Goal: Information Seeking & Learning: Learn about a topic

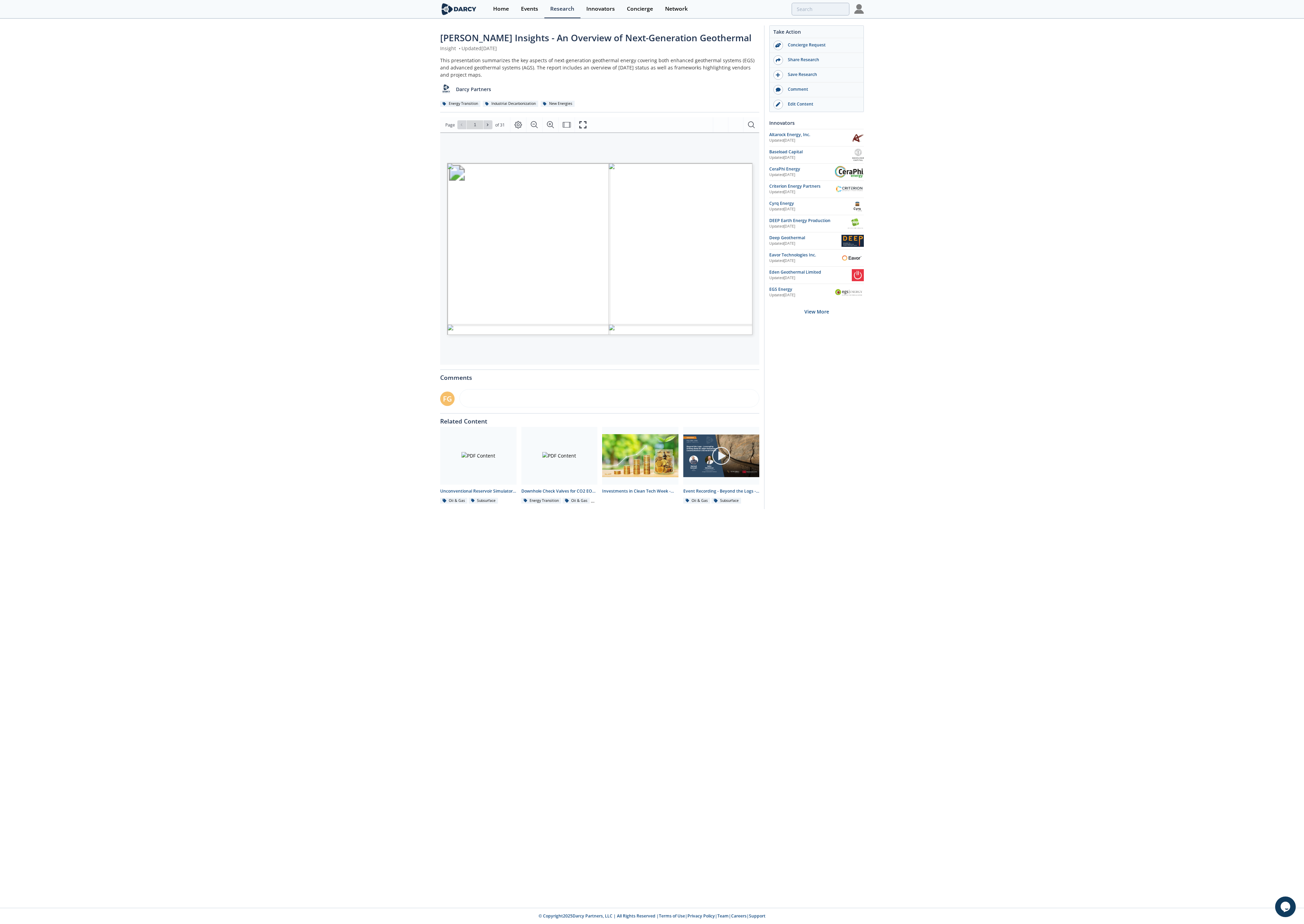
drag, startPoint x: 470, startPoint y: 76, endPoint x: 438, endPoint y: 67, distance: 33.2
click at [438, 67] on div "Darcy Insights - An Overview of Next-Generation Geothermal Insight • Updated Ju…" at bounding box center [652, 269] width 1304 height 499
click at [532, 66] on div "This presentation summarizes the key aspects of next-generation geothermal ener…" at bounding box center [600, 67] width 319 height 22
drag, startPoint x: 465, startPoint y: 81, endPoint x: 429, endPoint y: 61, distance: 41.2
click at [429, 61] on div "Darcy Insights - An Overview of Next-Generation Geothermal Insight • Updated Ju…" at bounding box center [652, 269] width 1304 height 499
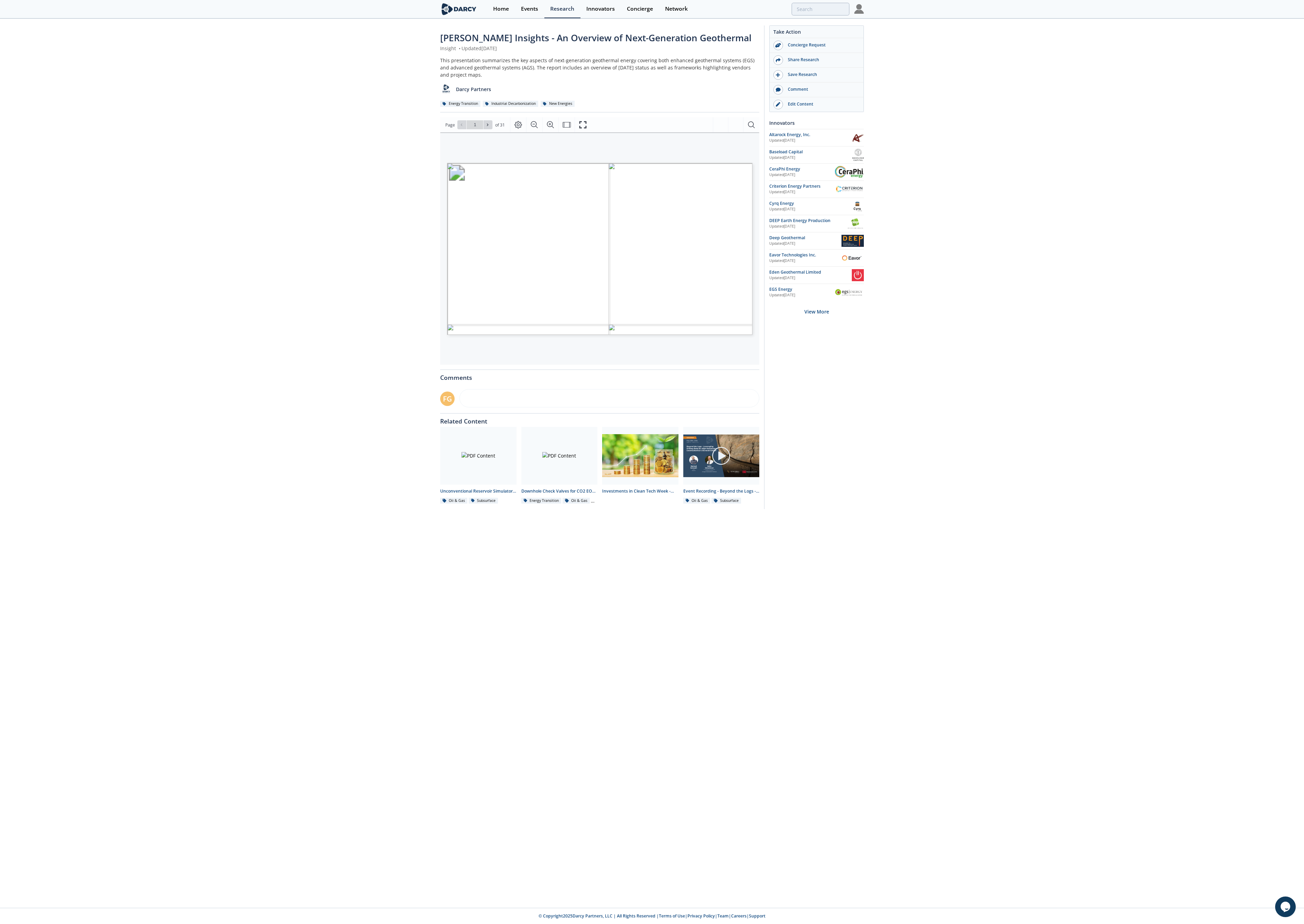
click at [443, 72] on div "This presentation summarizes the key aspects of next-generation geothermal ener…" at bounding box center [600, 67] width 319 height 22
drag, startPoint x: 460, startPoint y: 74, endPoint x: 425, endPoint y: 62, distance: 37.0
click at [425, 62] on div "Darcy Insights - An Overview of Next-Generation Geothermal Insight • Updated Ju…" at bounding box center [652, 269] width 1304 height 499
copy div "This presentation summarizes the key aspects of next-generation geothermal ener…"
click at [587, 126] on icon "Fullscreen" at bounding box center [583, 124] width 8 height 8
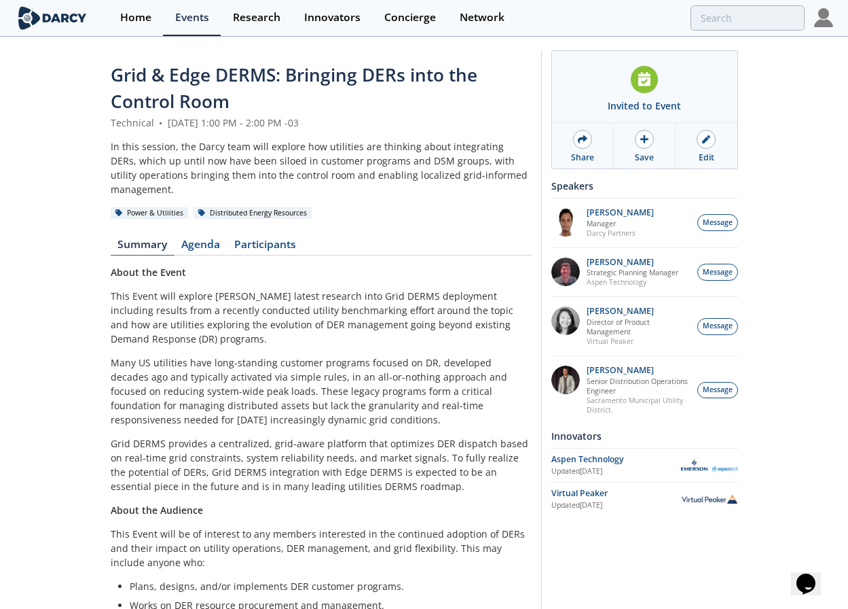
click at [501, 378] on p "Many US utilities have long-standing customer programs focused on DR, developed…" at bounding box center [321, 390] width 421 height 71
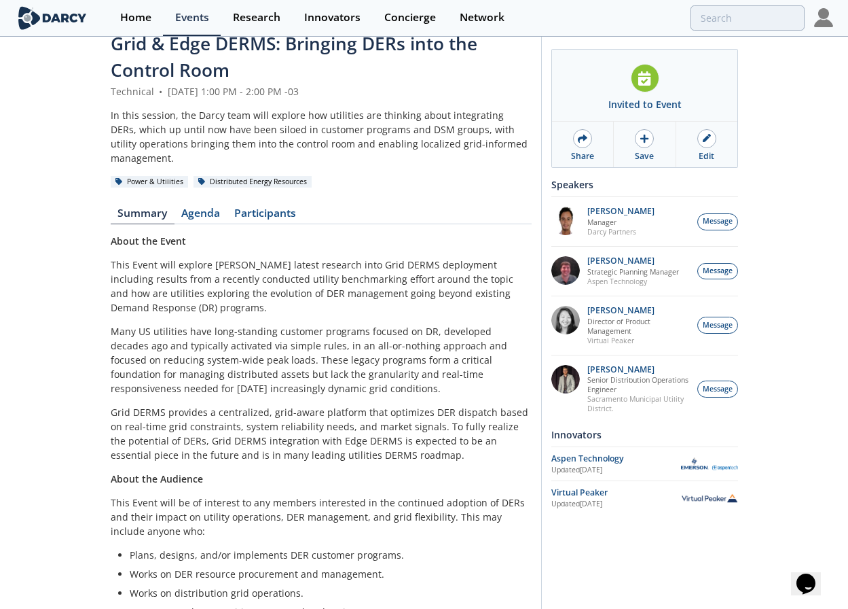
scroll to position [32, 0]
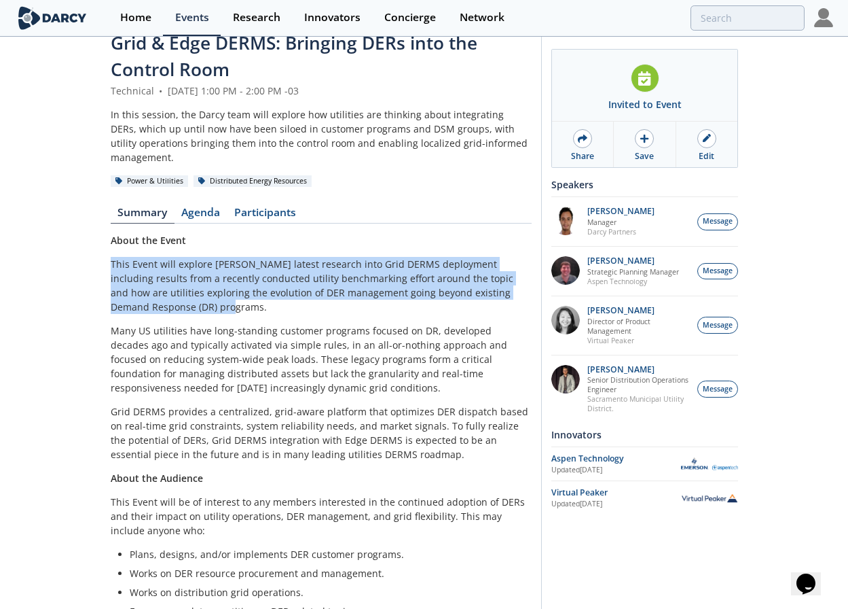
drag, startPoint x: 111, startPoint y: 262, endPoint x: 175, endPoint y: 306, distance: 77.6
click at [175, 306] on p "This Event will explore Darcy's latest research into Grid DERMS deployment incl…" at bounding box center [321, 285] width 421 height 57
copy p "This Event will explore Darcy's latest research into Grid DERMS deployment incl…"
click at [165, 261] on p "This Event will explore Darcy's latest research into Grid DERMS deployment incl…" at bounding box center [321, 285] width 421 height 57
drag, startPoint x: 158, startPoint y: 261, endPoint x: 159, endPoint y: 303, distance: 42.1
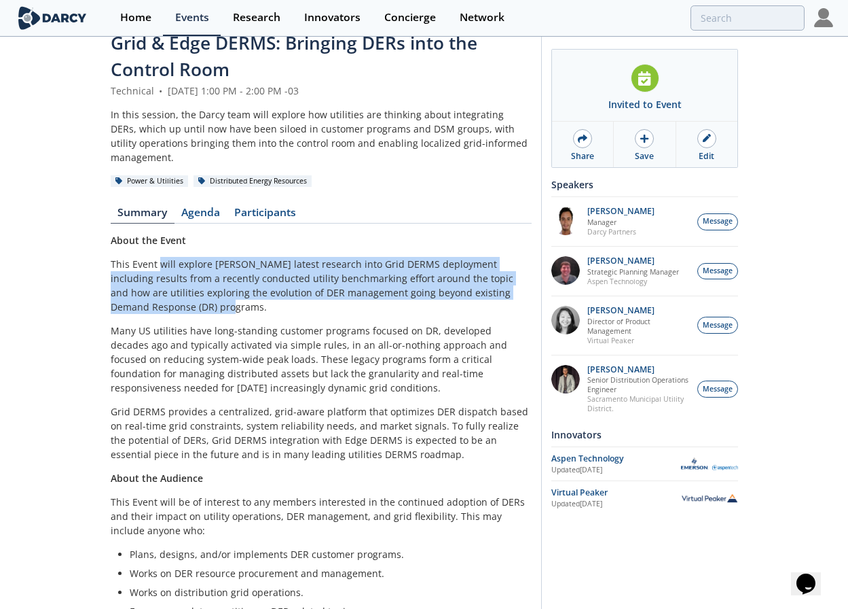
click at [159, 303] on p "This Event will explore Darcy's latest research into Grid DERMS deployment incl…" at bounding box center [321, 285] width 421 height 57
copy p "will explore Darcy's latest research into Grid DERMS deployment including resul…"
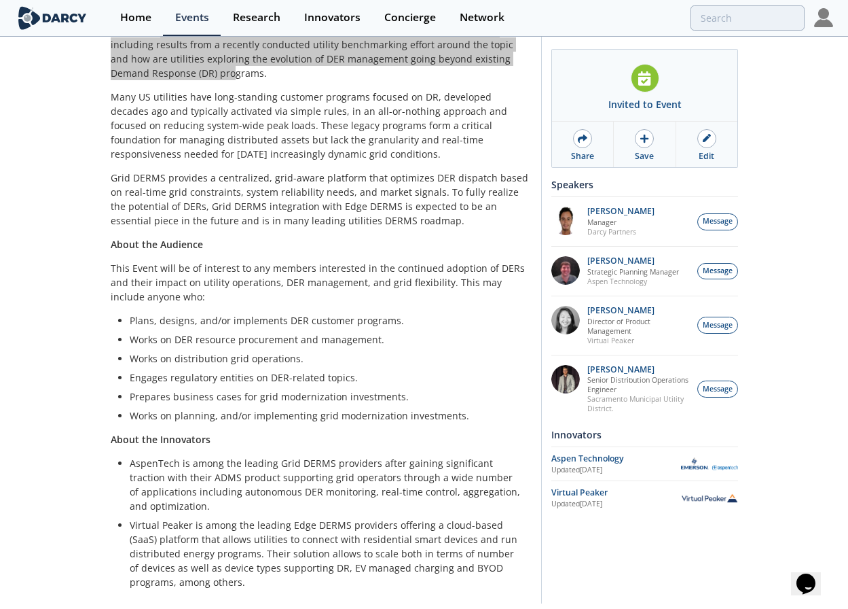
scroll to position [254, 0]
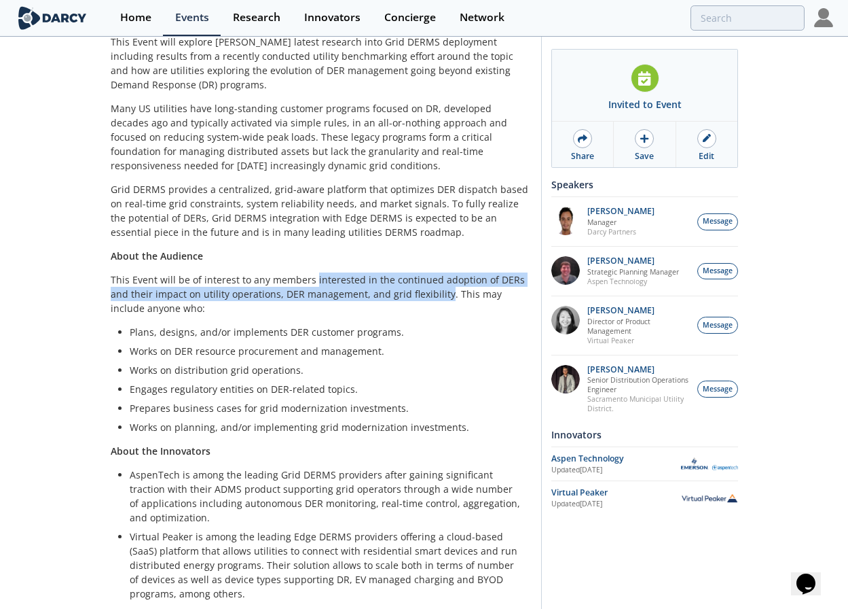
drag, startPoint x: 311, startPoint y: 281, endPoint x: 424, endPoint y: 295, distance: 113.6
click at [424, 295] on p "This Event will be of interest to any members interested in the continued adopt…" at bounding box center [321, 293] width 421 height 43
copy p "interested in the continued adoption of DERs and their impact on utility operat…"
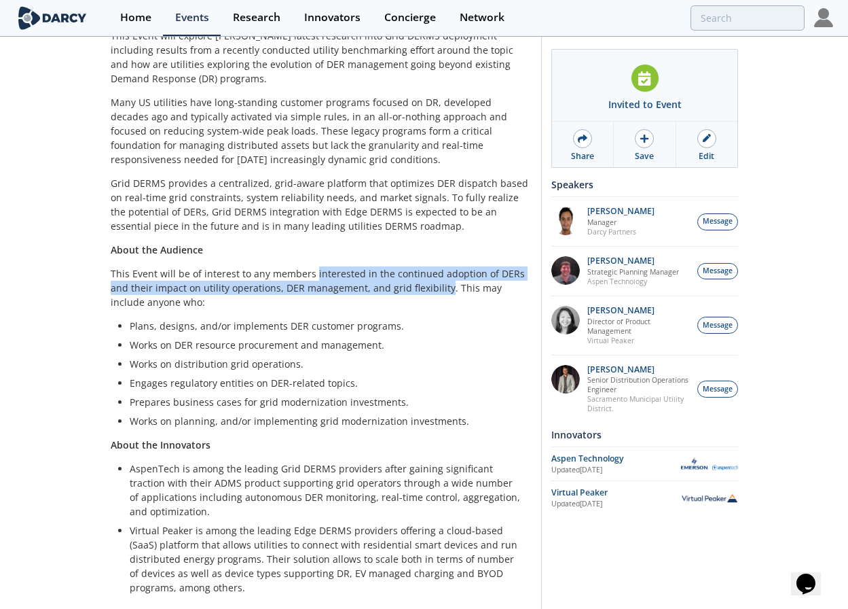
scroll to position [260, 0]
click at [570, 392] on img at bounding box center [566, 379] width 29 height 29
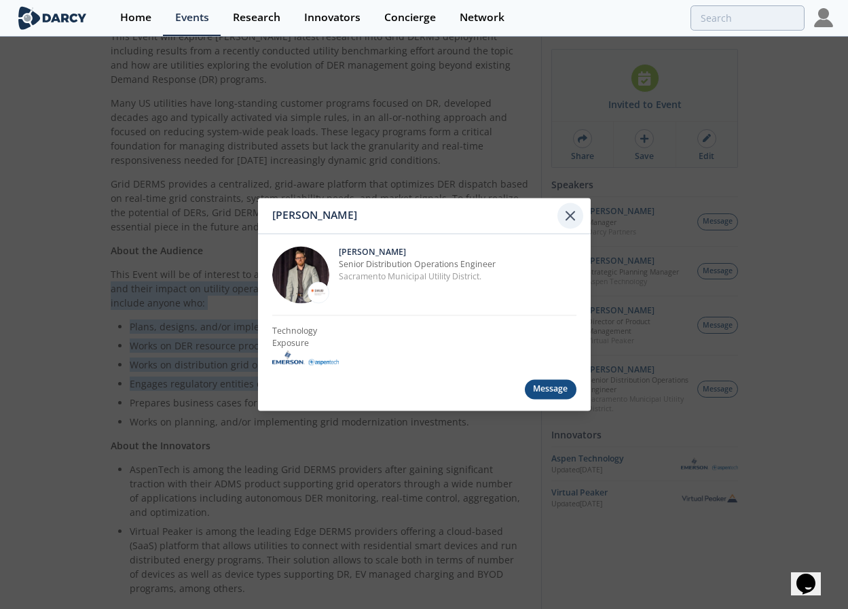
click at [571, 219] on icon at bounding box center [570, 215] width 16 height 16
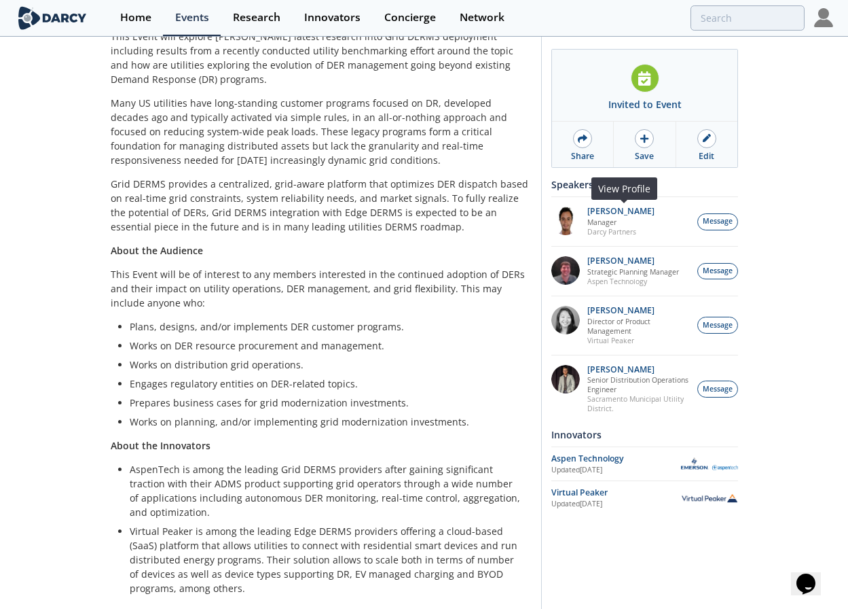
click at [571, 219] on img at bounding box center [566, 221] width 29 height 29
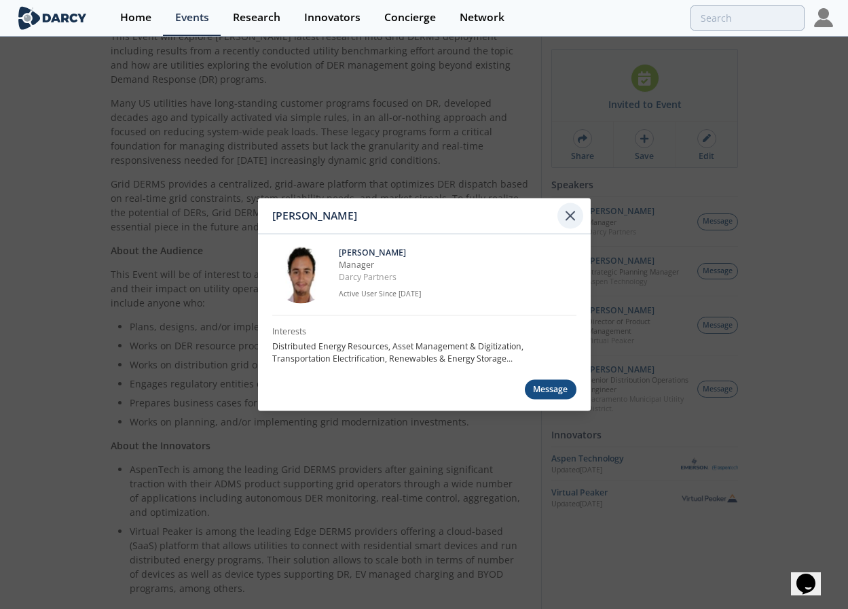
click at [563, 217] on icon at bounding box center [570, 216] width 16 height 16
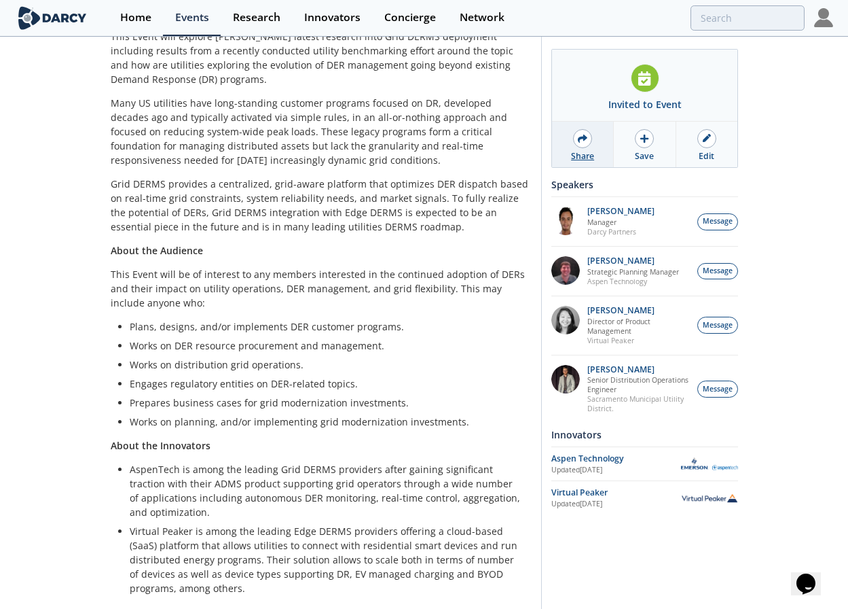
click at [577, 139] on div at bounding box center [582, 138] width 19 height 19
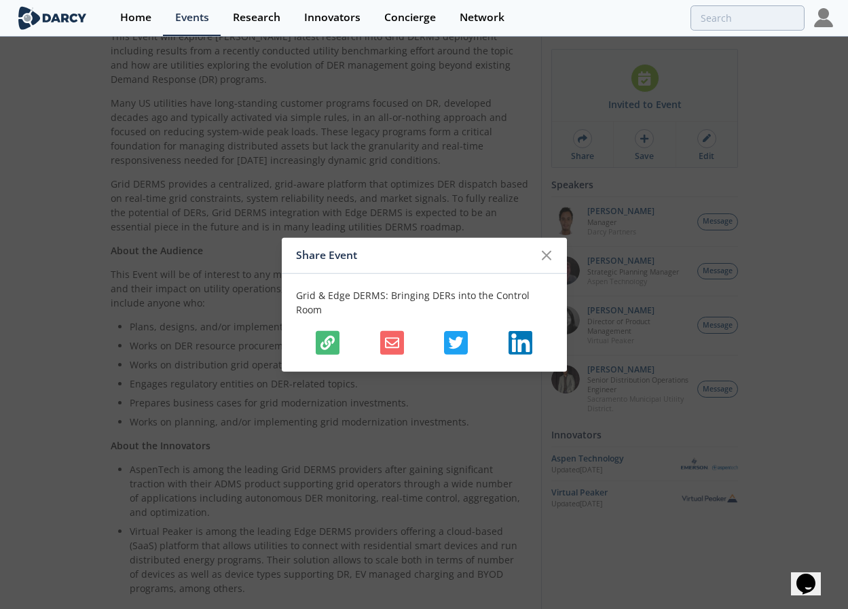
click at [331, 331] on button "button" at bounding box center [328, 343] width 24 height 24
click at [329, 336] on icon "button" at bounding box center [328, 343] width 14 height 14
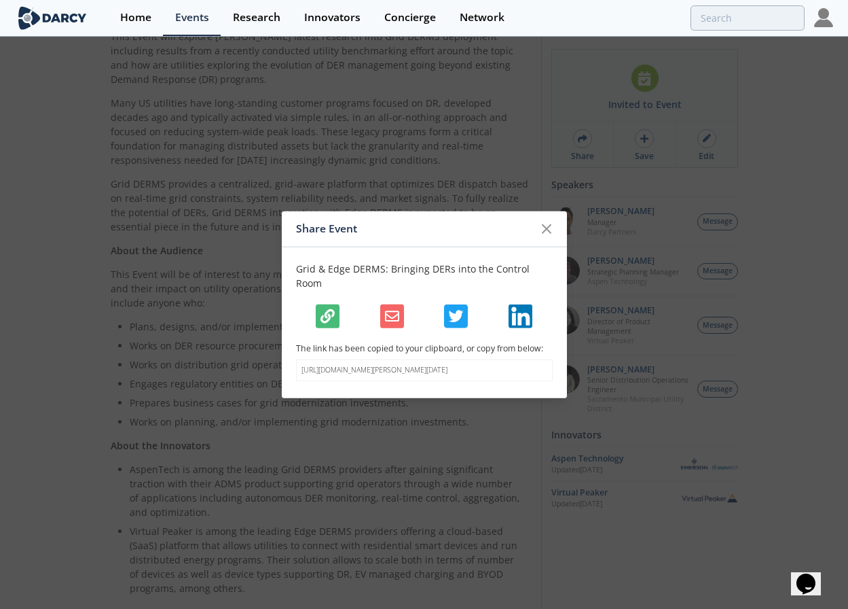
click at [326, 309] on icon "button" at bounding box center [328, 316] width 14 height 14
click at [555, 233] on div at bounding box center [547, 229] width 26 height 26
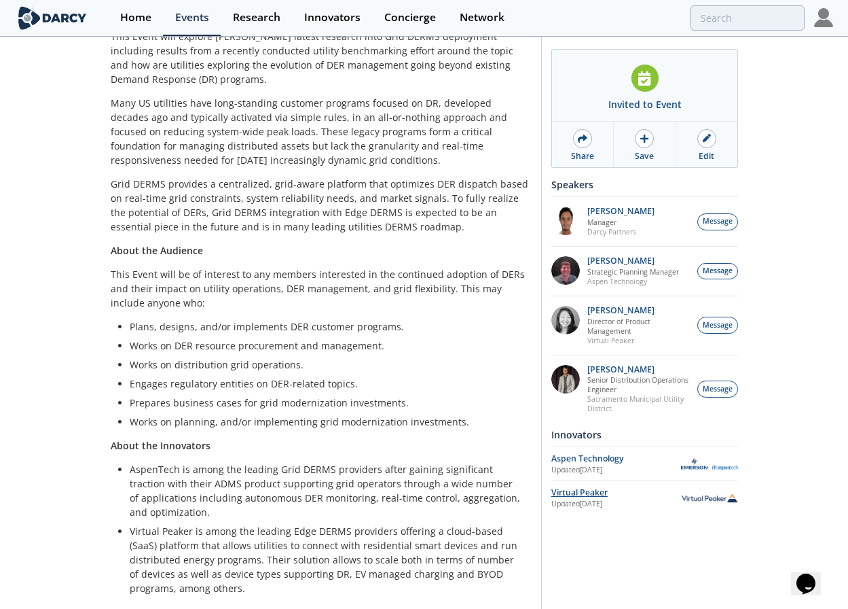
click at [598, 499] on div "Virtual Peaker" at bounding box center [617, 492] width 130 height 12
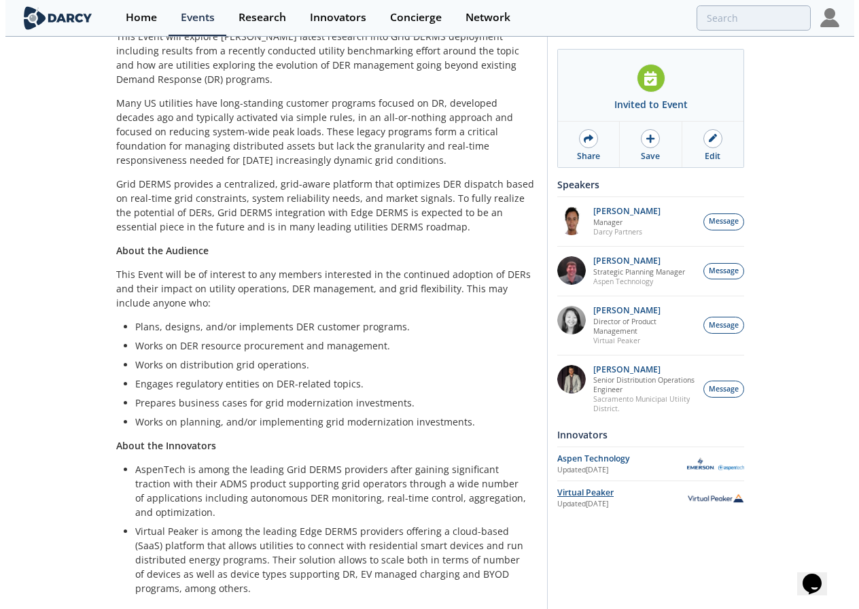
scroll to position [0, 0]
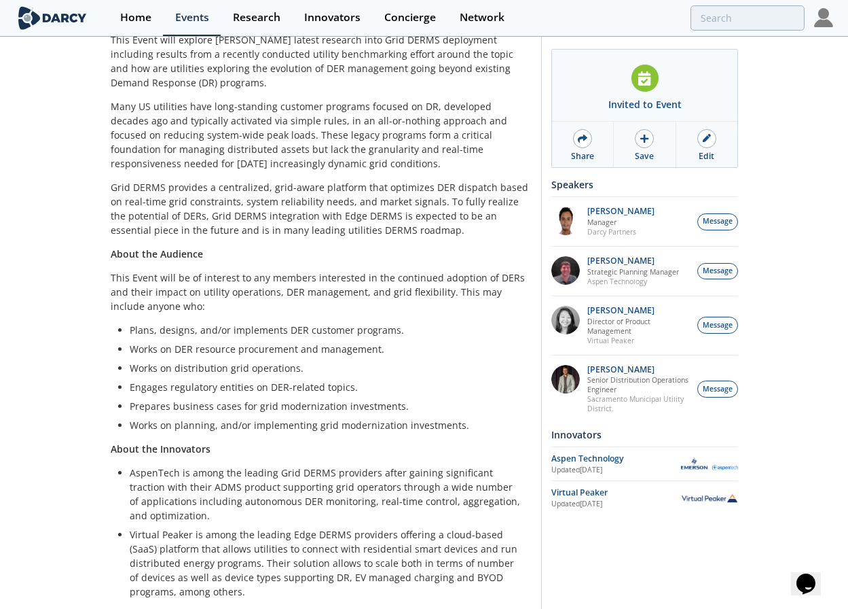
scroll to position [311, 0]
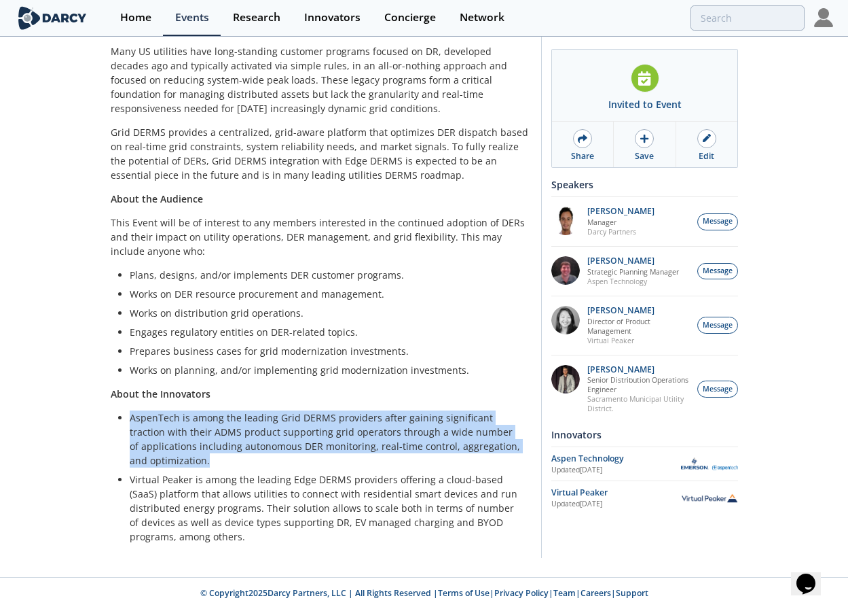
drag, startPoint x: 191, startPoint y: 459, endPoint x: 127, endPoint y: 423, distance: 73.3
click at [127, 423] on ul "AspenTech is among the leading Grid DERMS providers after gaining significant t…" at bounding box center [321, 476] width 402 height 133
copy li "AspenTech is among the leading Grid DERMS providers after gaining significant t…"
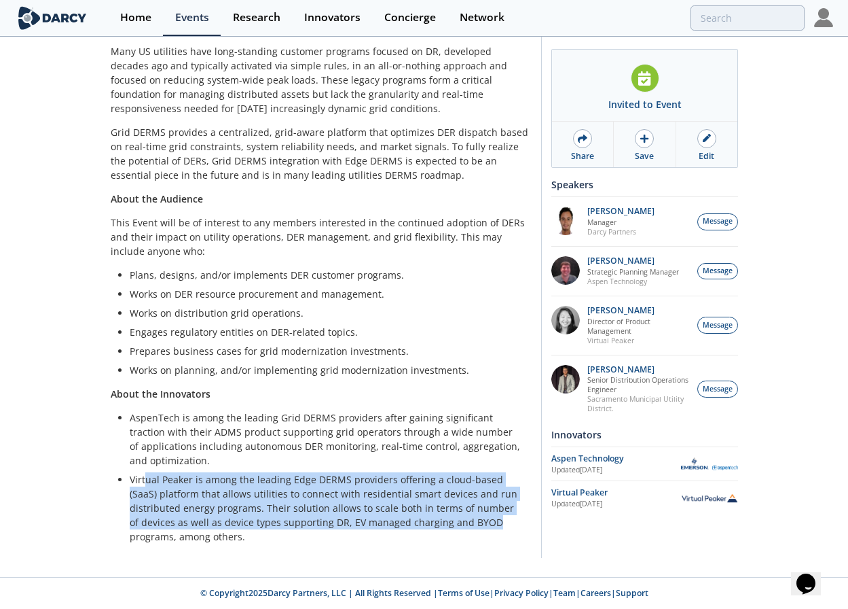
drag, startPoint x: 481, startPoint y: 524, endPoint x: 147, endPoint y: 481, distance: 336.4
click at [147, 481] on li "Virtual Peaker is among the leading Edge DERMS providers offering a cloud-based…" at bounding box center [326, 507] width 393 height 71
drag, startPoint x: 130, startPoint y: 477, endPoint x: 485, endPoint y: 526, distance: 358.0
click at [485, 526] on li "Virtual Peaker is among the leading Edge DERMS providers offering a cloud-based…" at bounding box center [326, 507] width 393 height 71
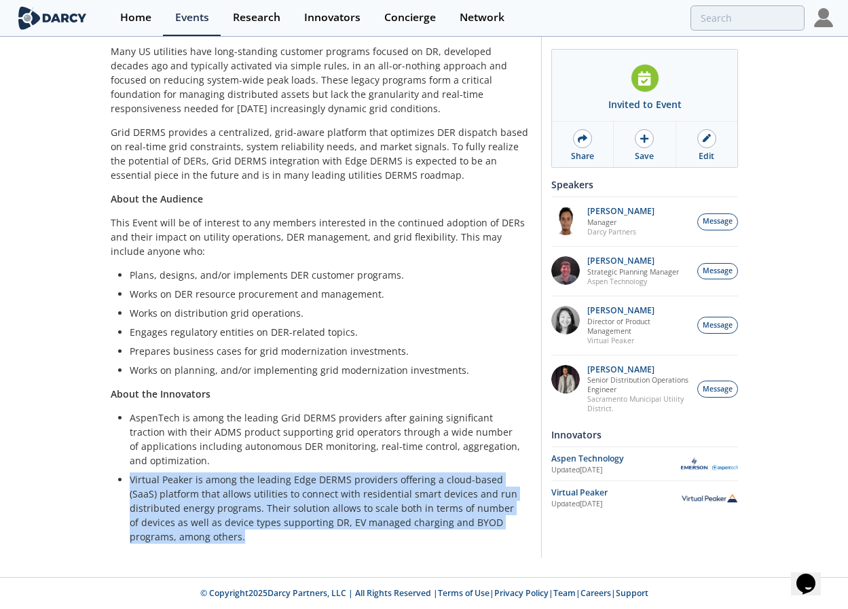
click at [342, 521] on li "Virtual Peaker is among the leading Edge DERMS providers offering a cloud-based…" at bounding box center [326, 507] width 393 height 71
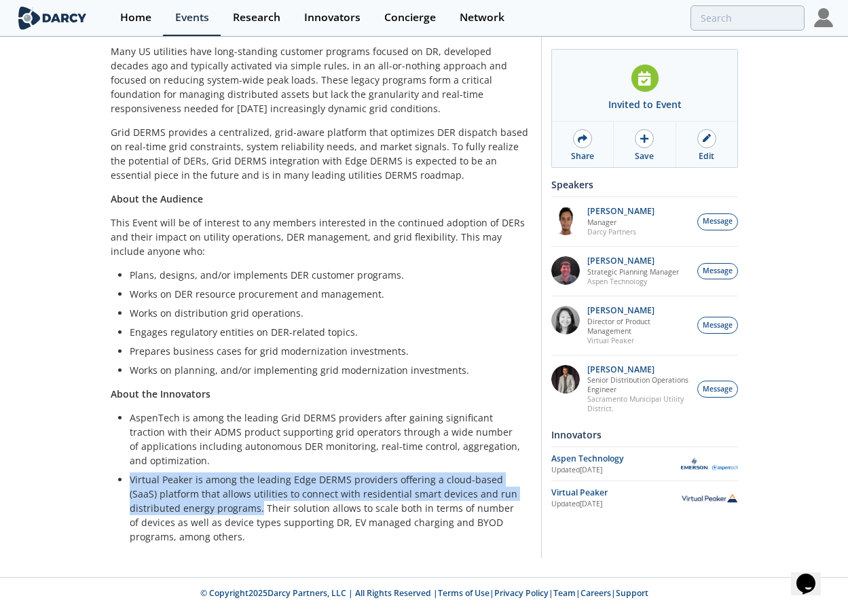
drag, startPoint x: 258, startPoint y: 509, endPoint x: 129, endPoint y: 480, distance: 132.5
click at [130, 480] on li "Virtual Peaker is among the leading Edge DERMS providers offering a cloud-based…" at bounding box center [326, 507] width 393 height 71
copy li "Virtual Peaker is among the leading Edge DERMS providers offering a cloud-based…"
